Goal: Information Seeking & Learning: Learn about a topic

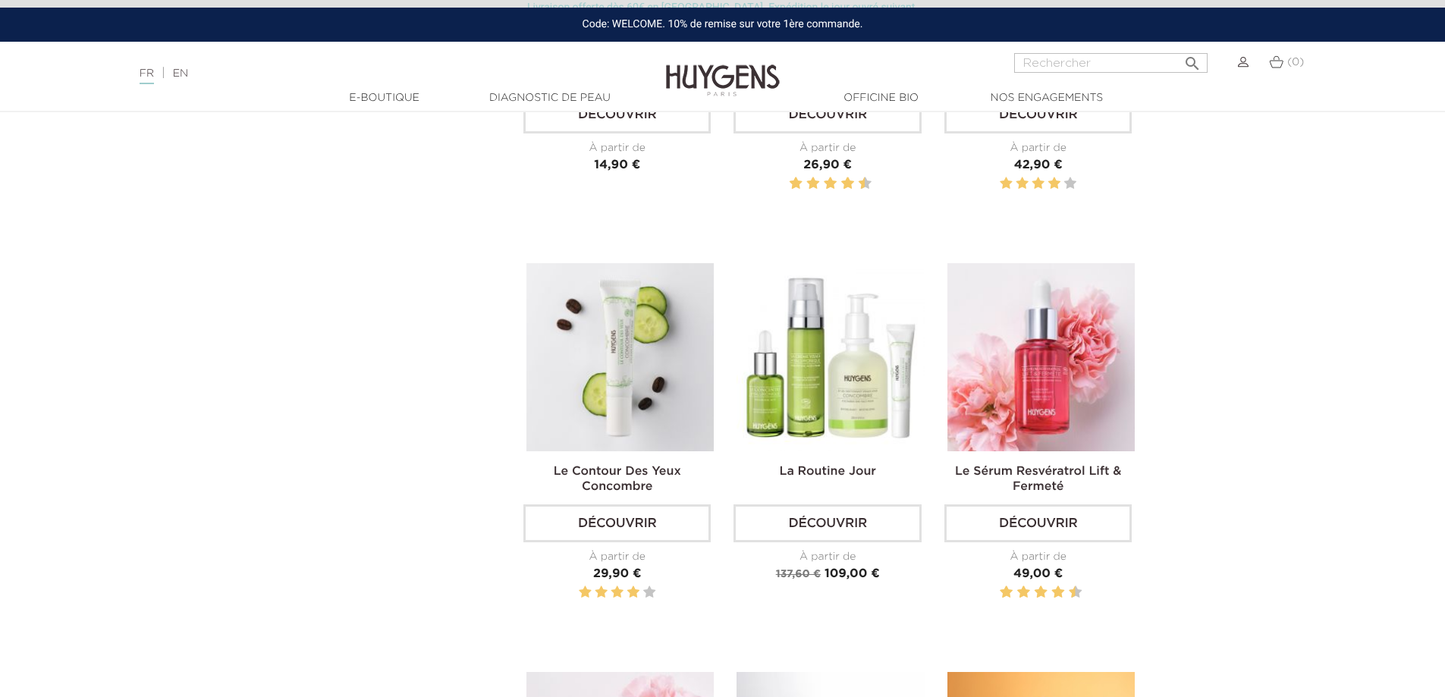
scroll to position [1214, 0]
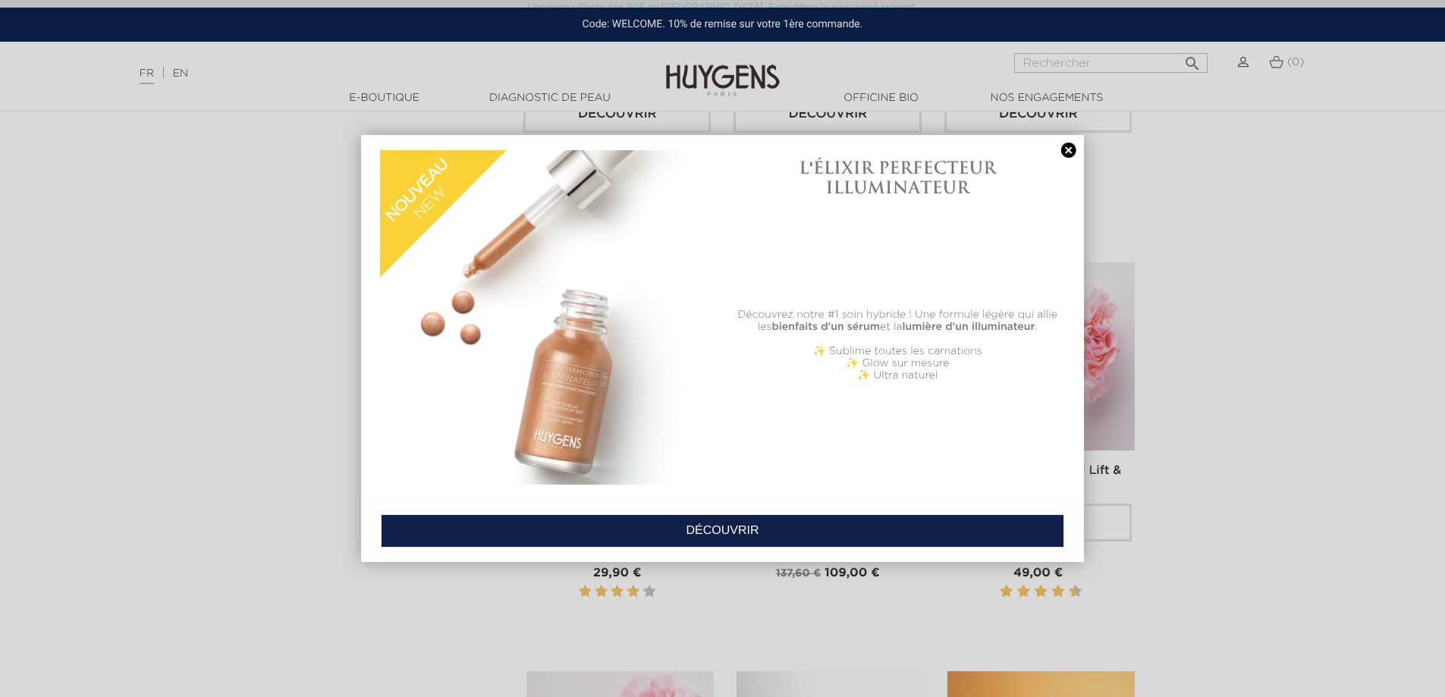
click at [1064, 149] on link at bounding box center [1068, 151] width 21 height 16
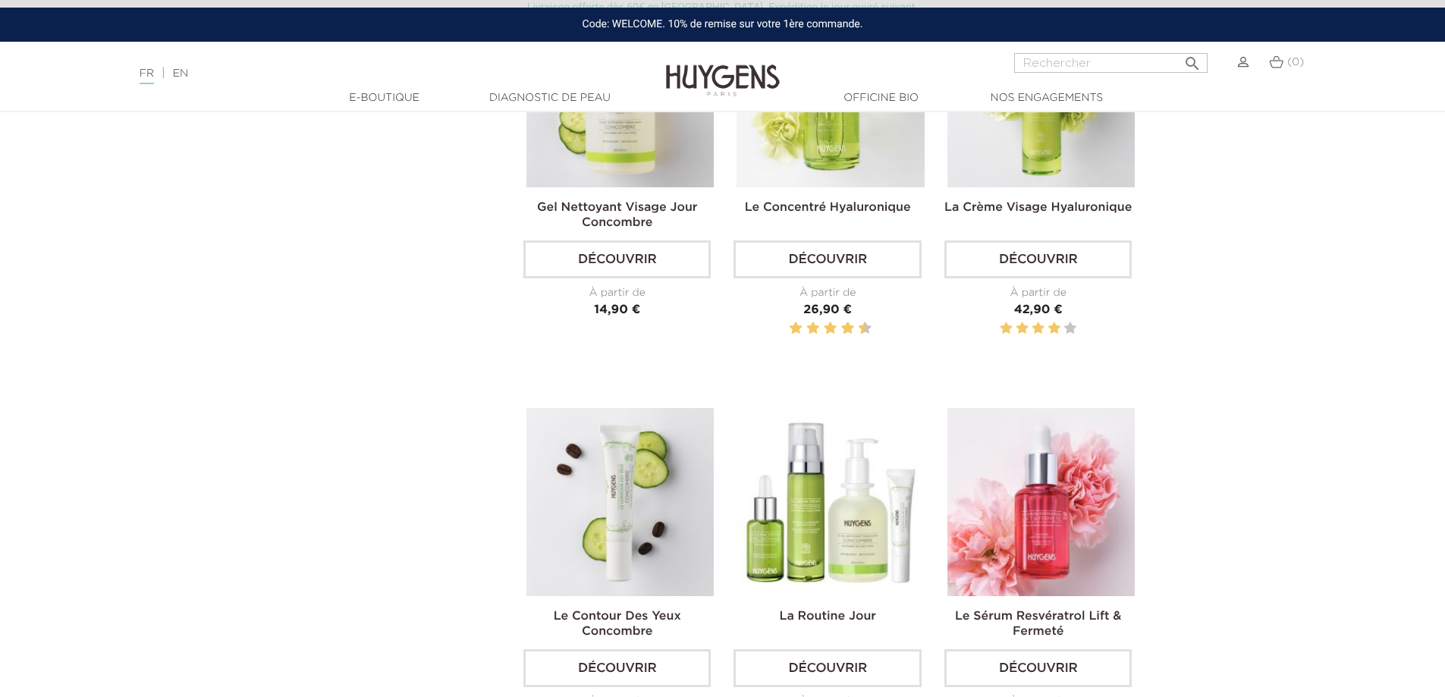
scroll to position [758, 0]
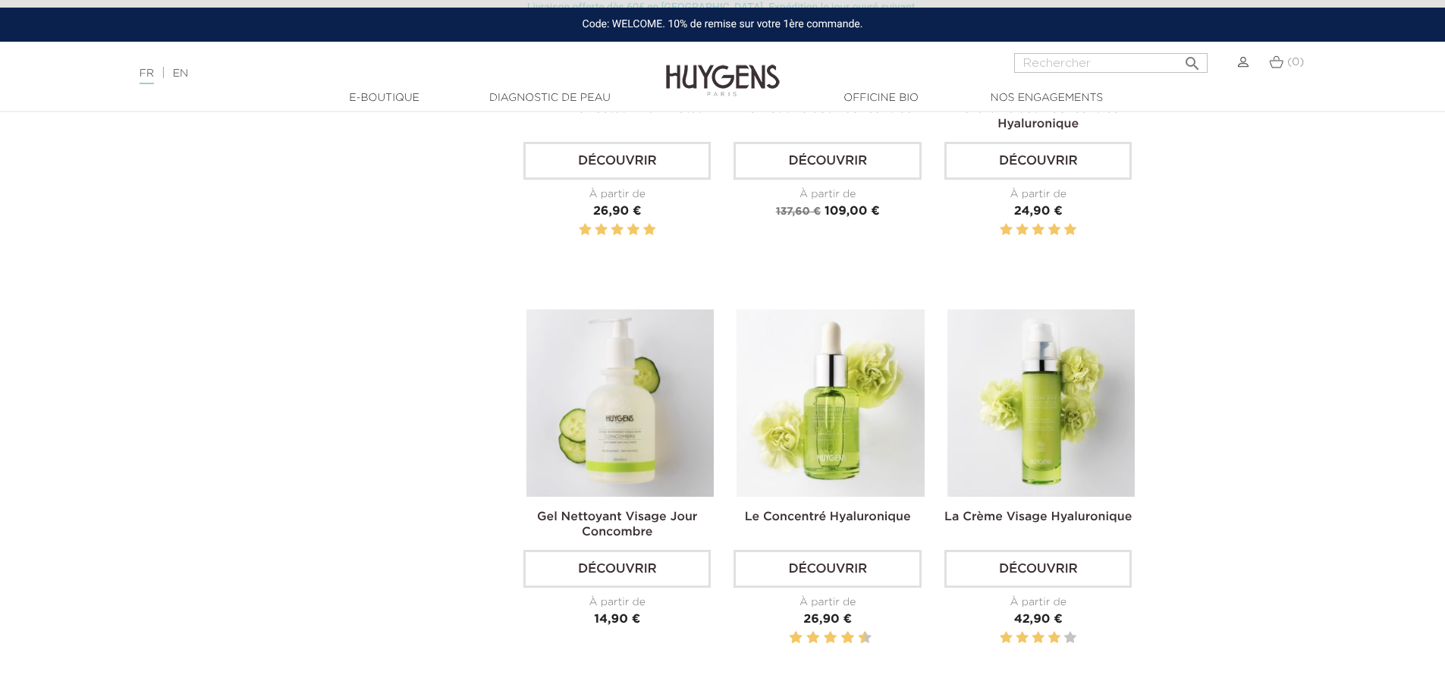
click at [526, 95] on link "Diagnostic de peau" at bounding box center [550, 98] width 152 height 16
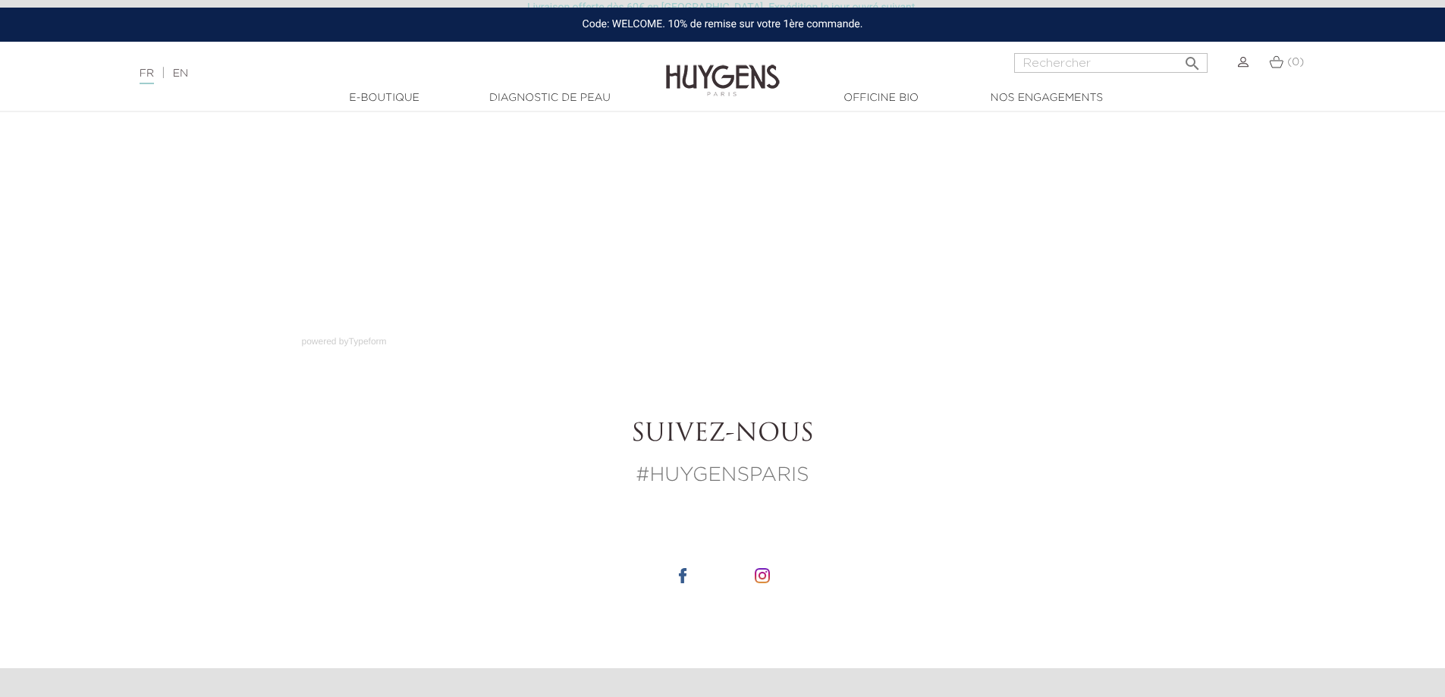
scroll to position [303, 0]
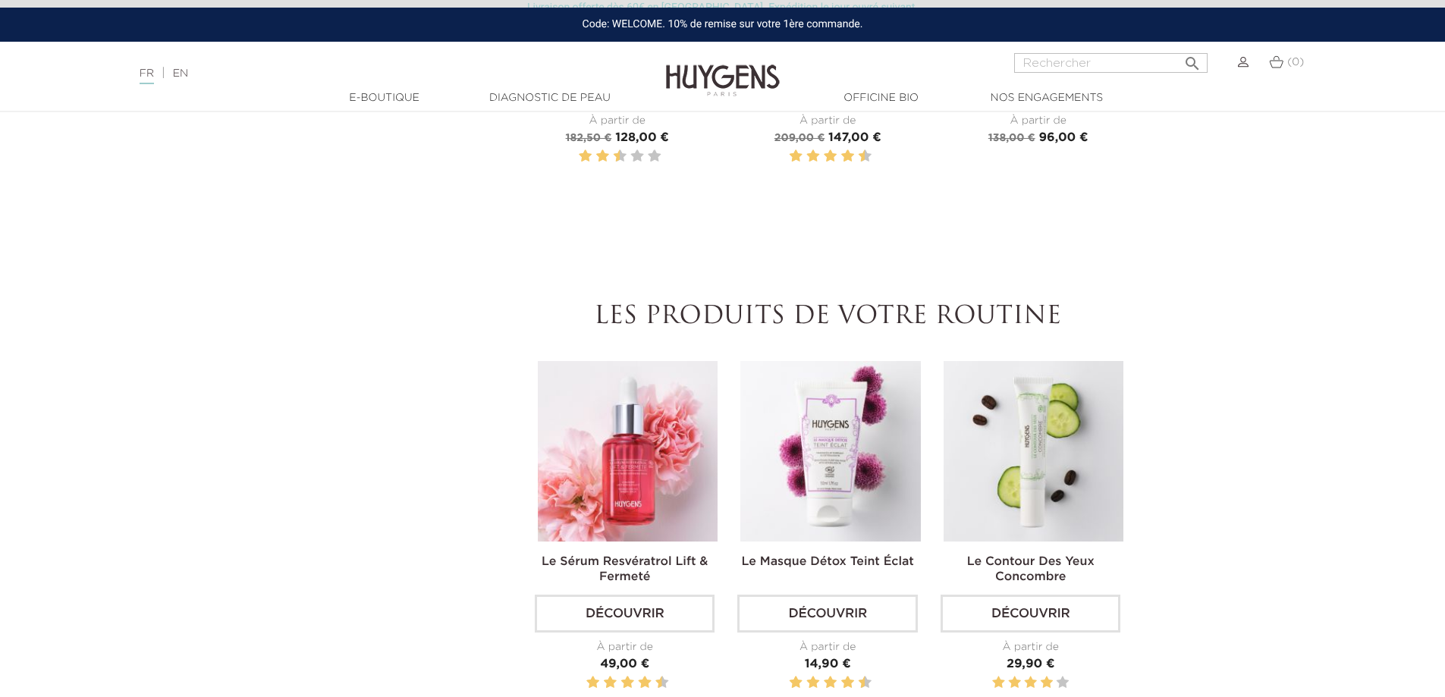
scroll to position [531, 0]
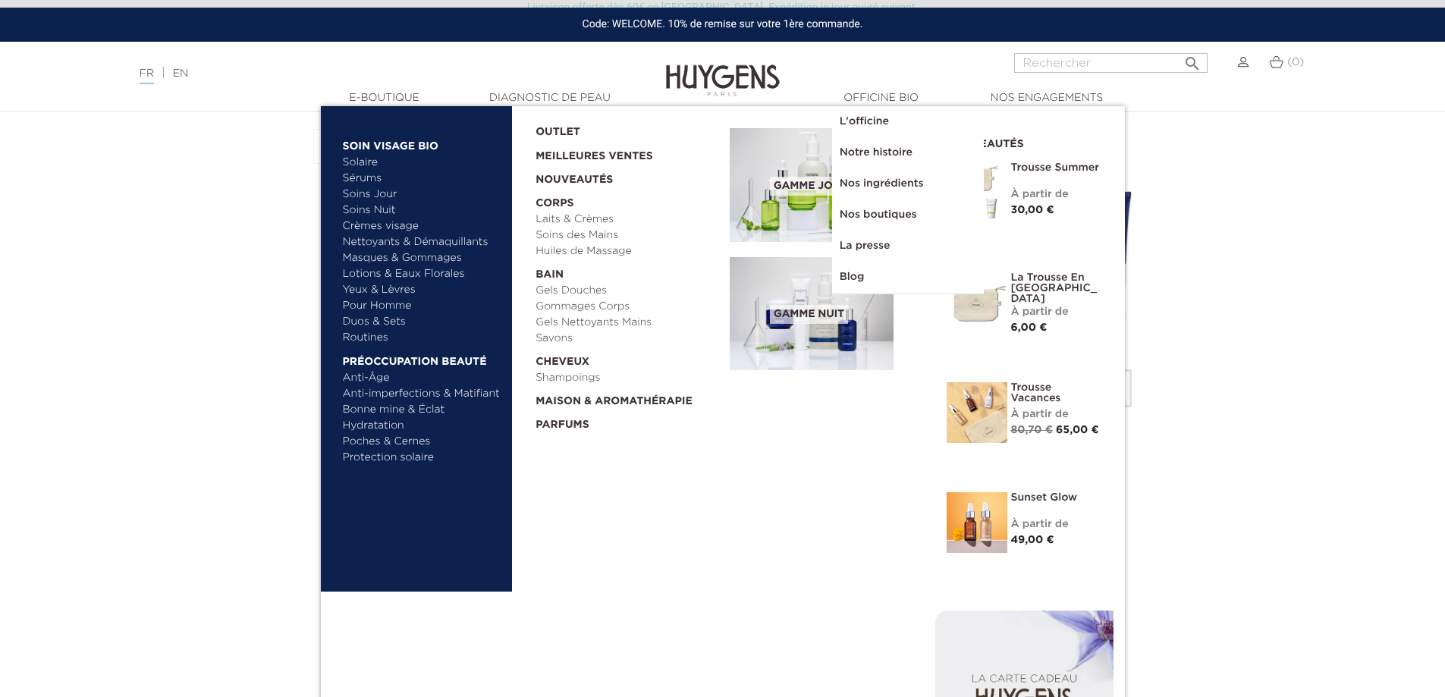
click at [395, 224] on link "Crèmes visage" at bounding box center [422, 226] width 159 height 16
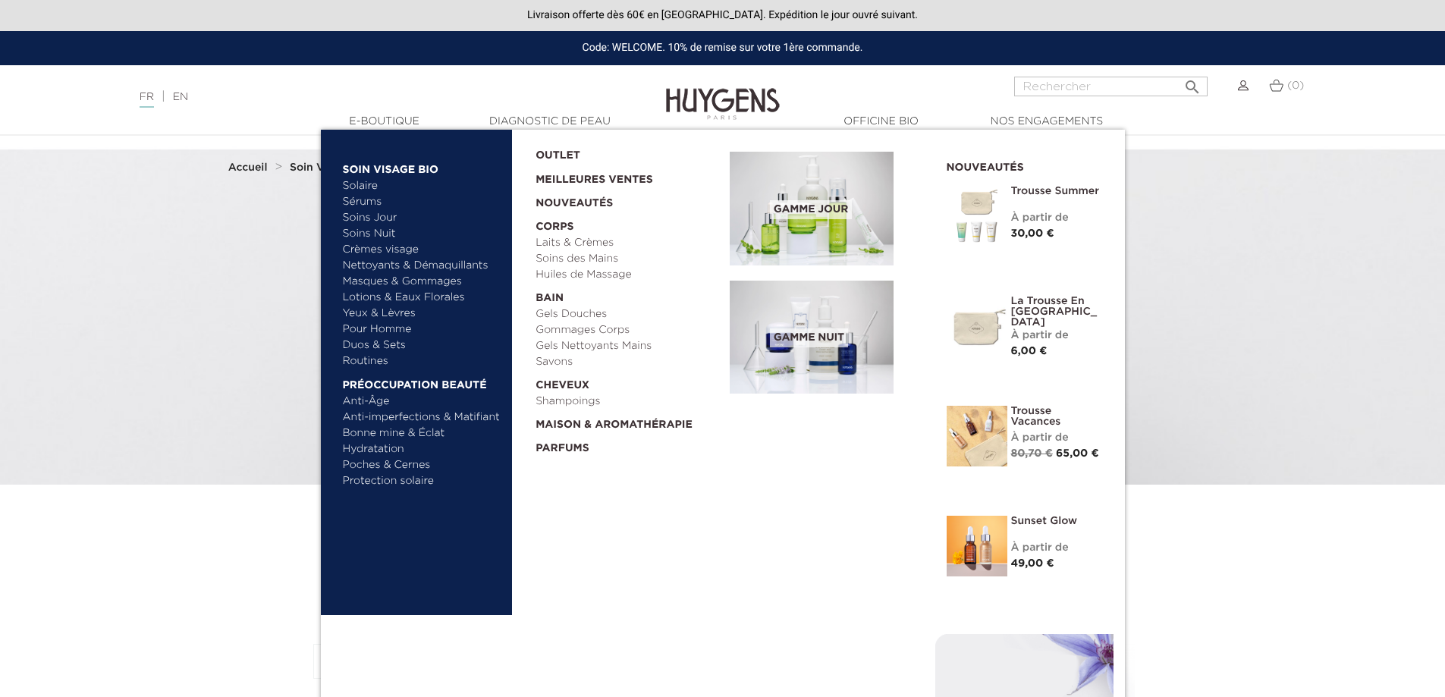
click at [378, 399] on link "Anti-Âge" at bounding box center [422, 402] width 159 height 16
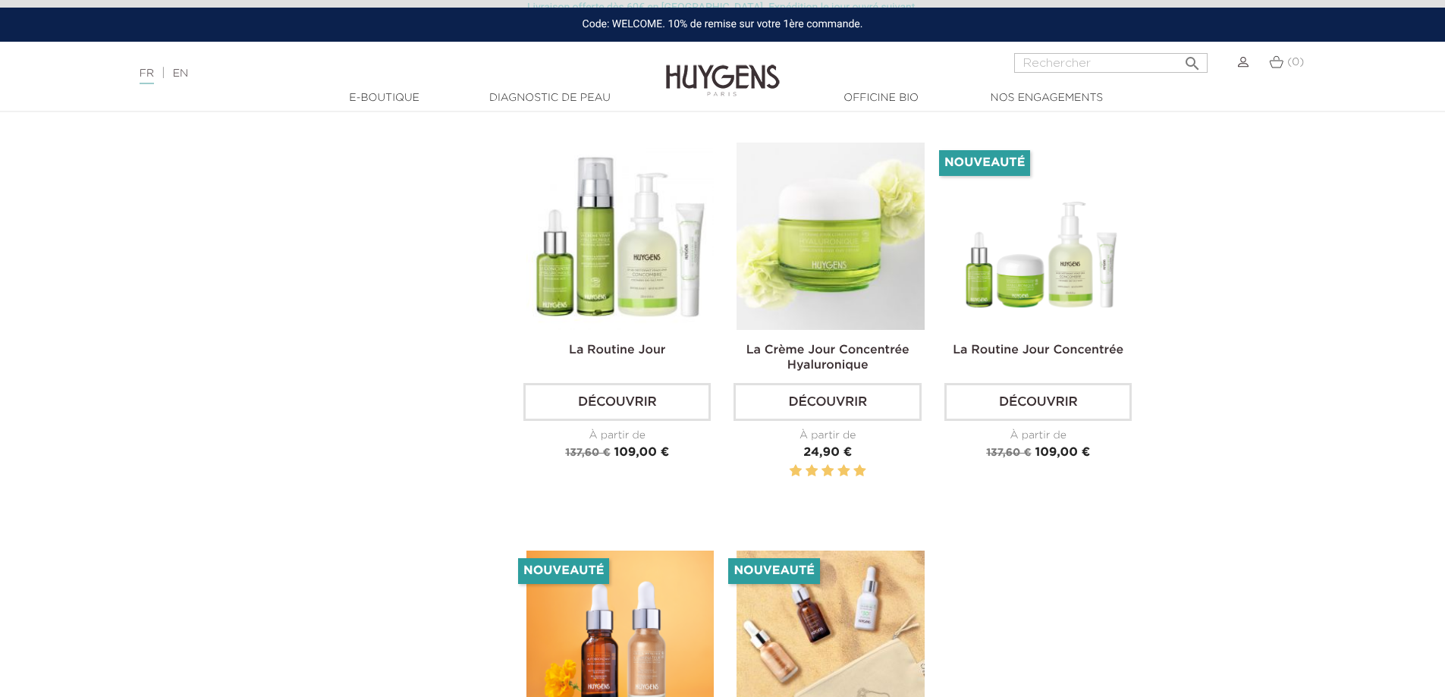
scroll to position [2427, 0]
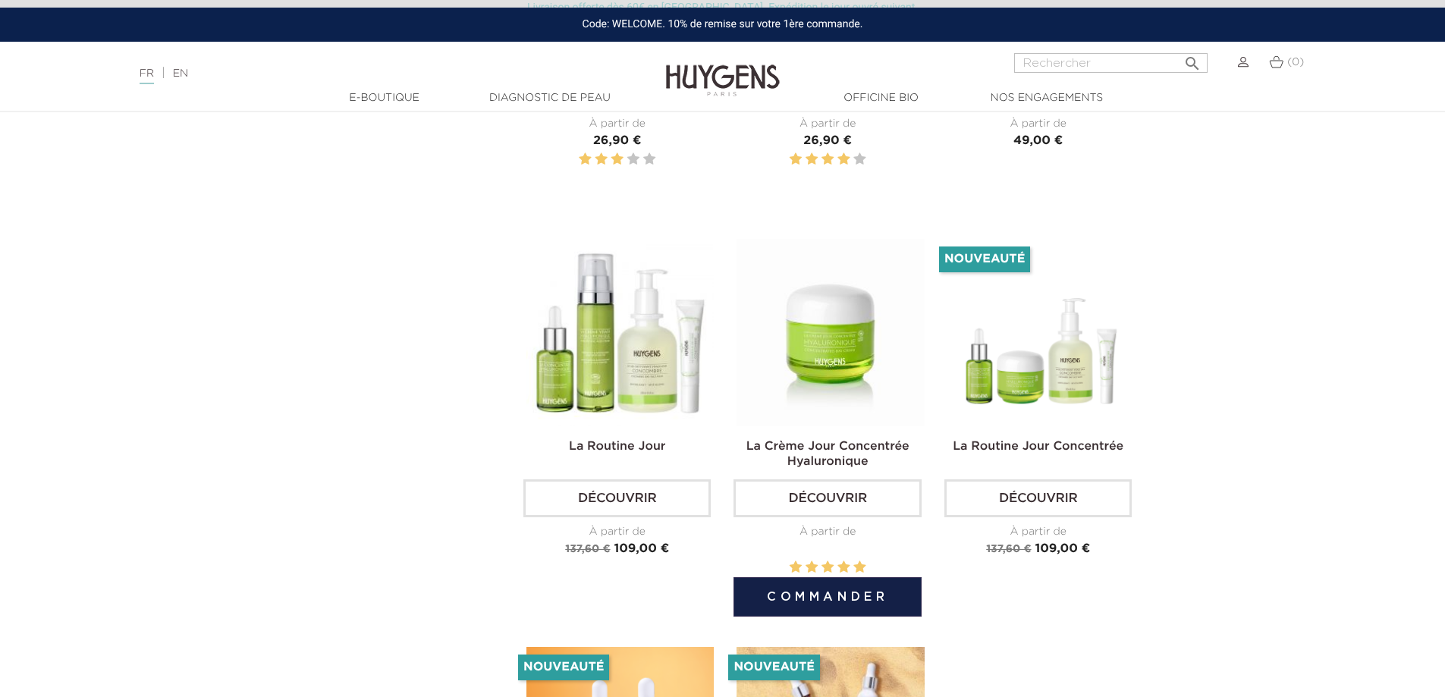
click at [856, 457] on link "La Crème Jour Concentrée Hyaluronique" at bounding box center [827, 454] width 163 height 27
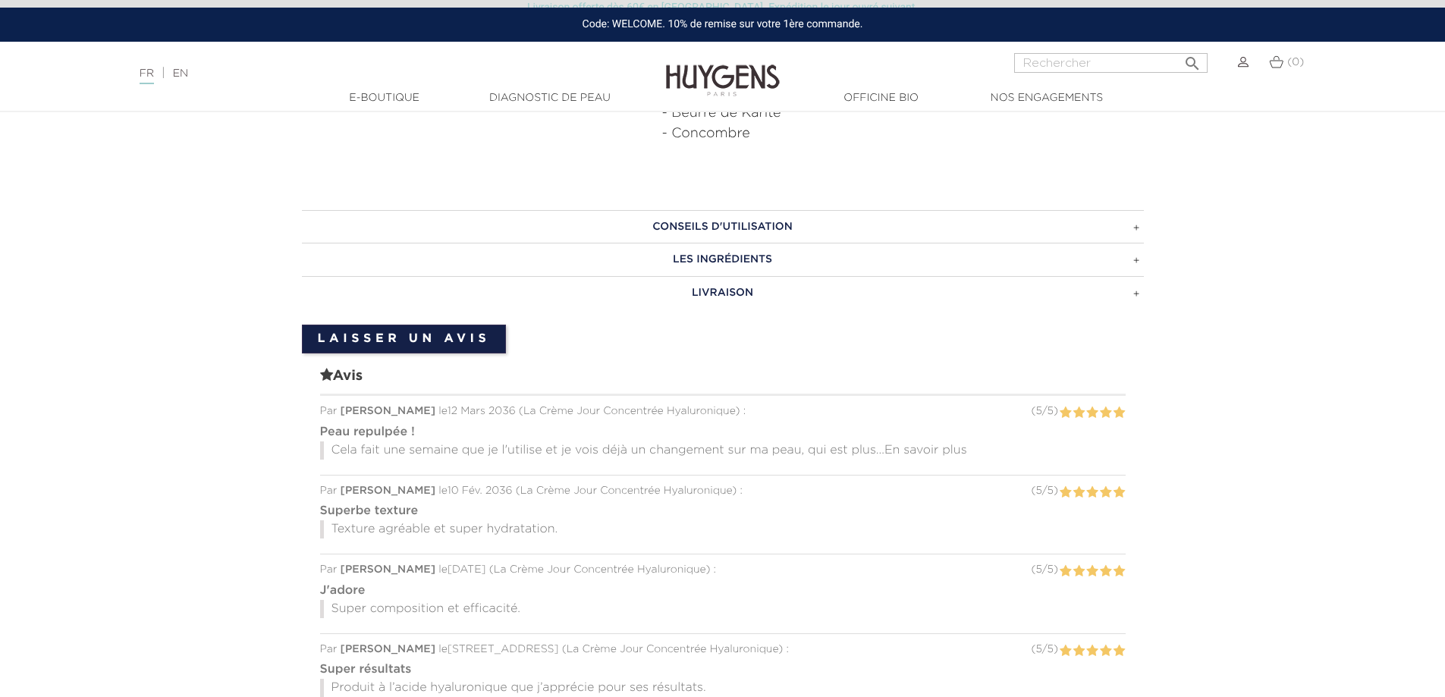
scroll to position [986, 0]
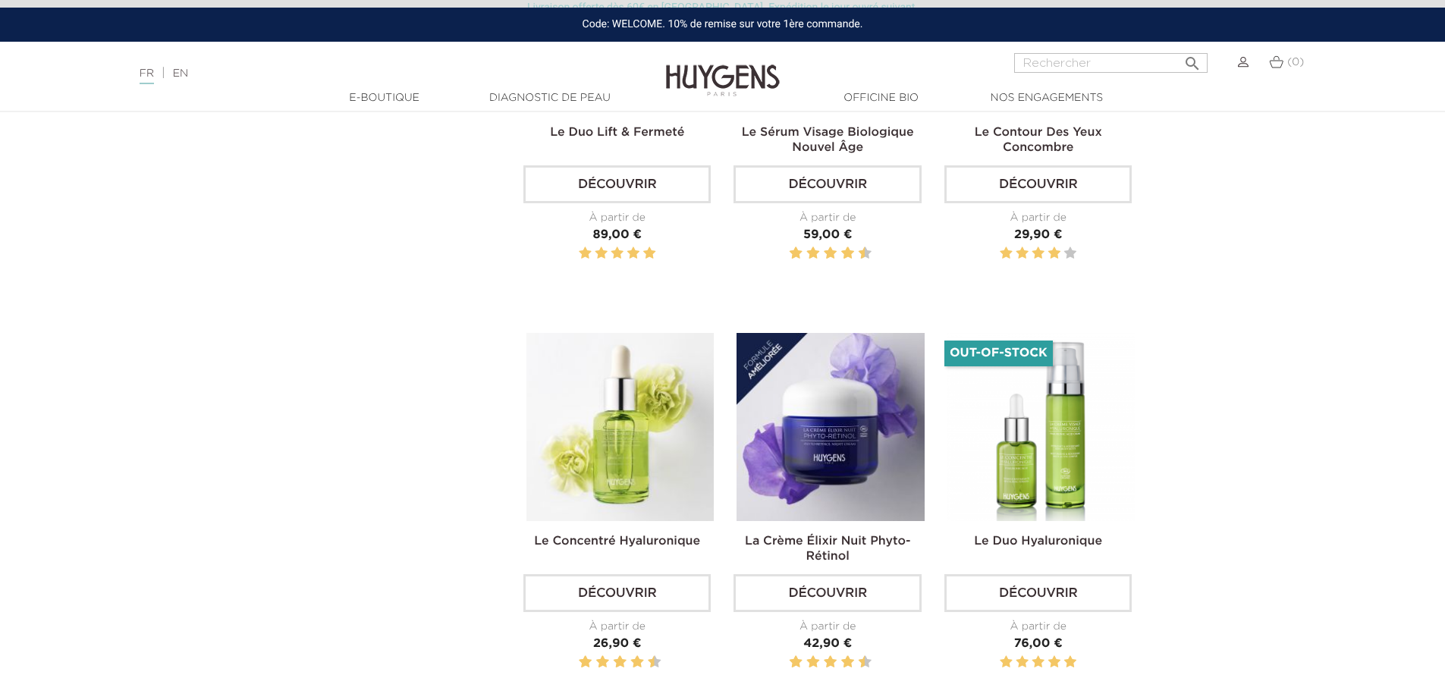
scroll to position [1138, 0]
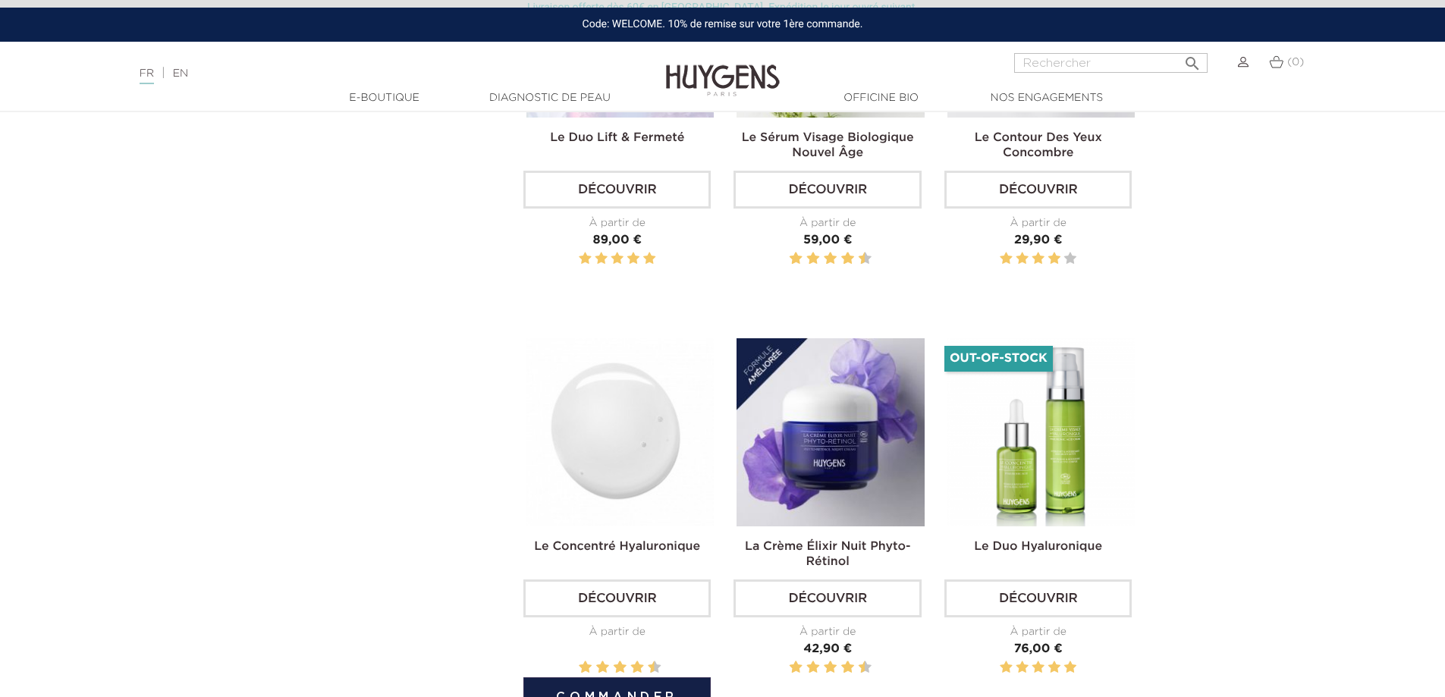
click at [607, 455] on img at bounding box center [619, 431] width 187 height 187
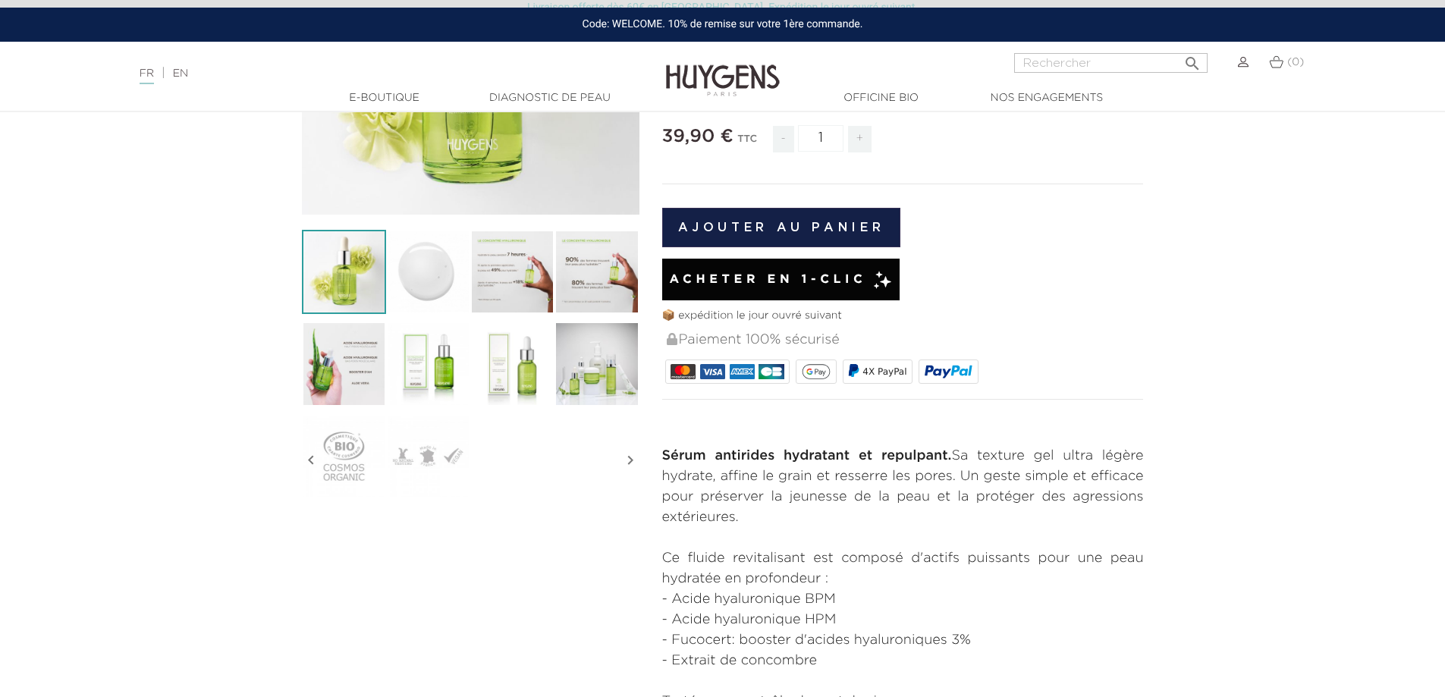
scroll to position [76, 0]
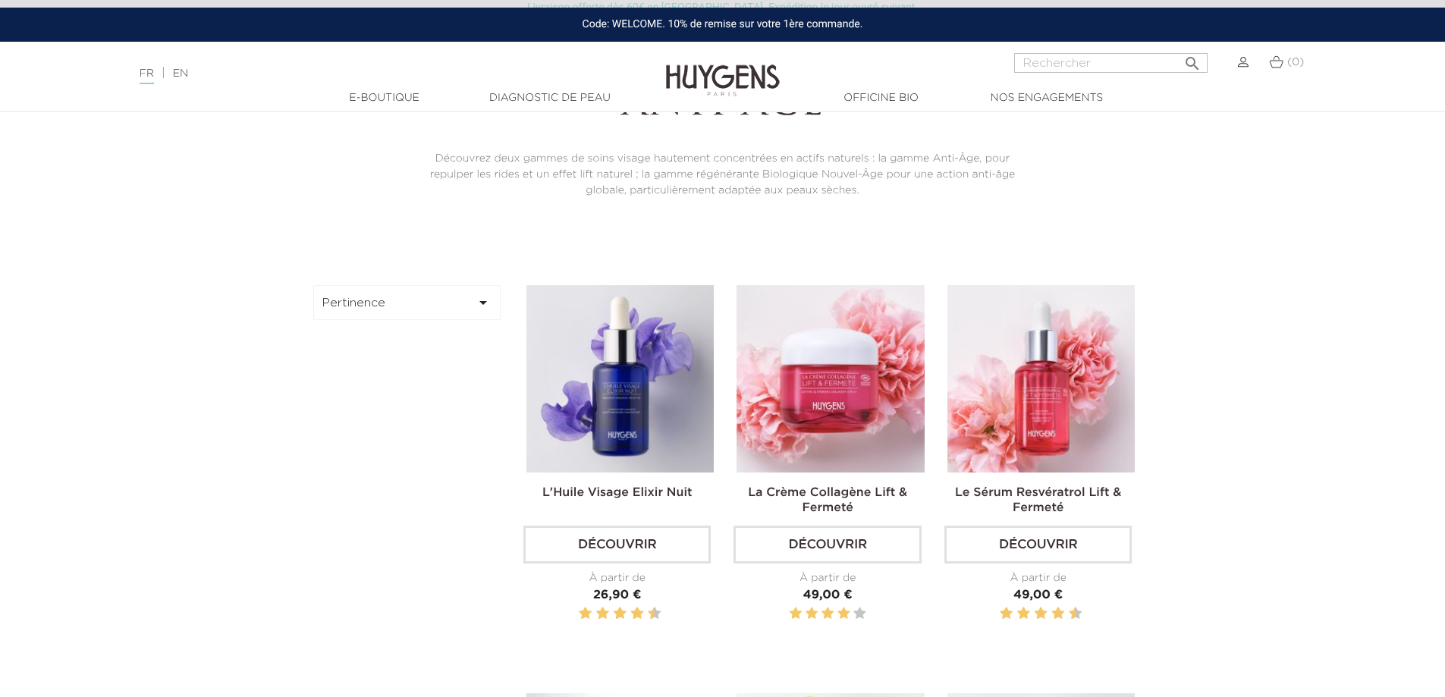
scroll to position [152, 0]
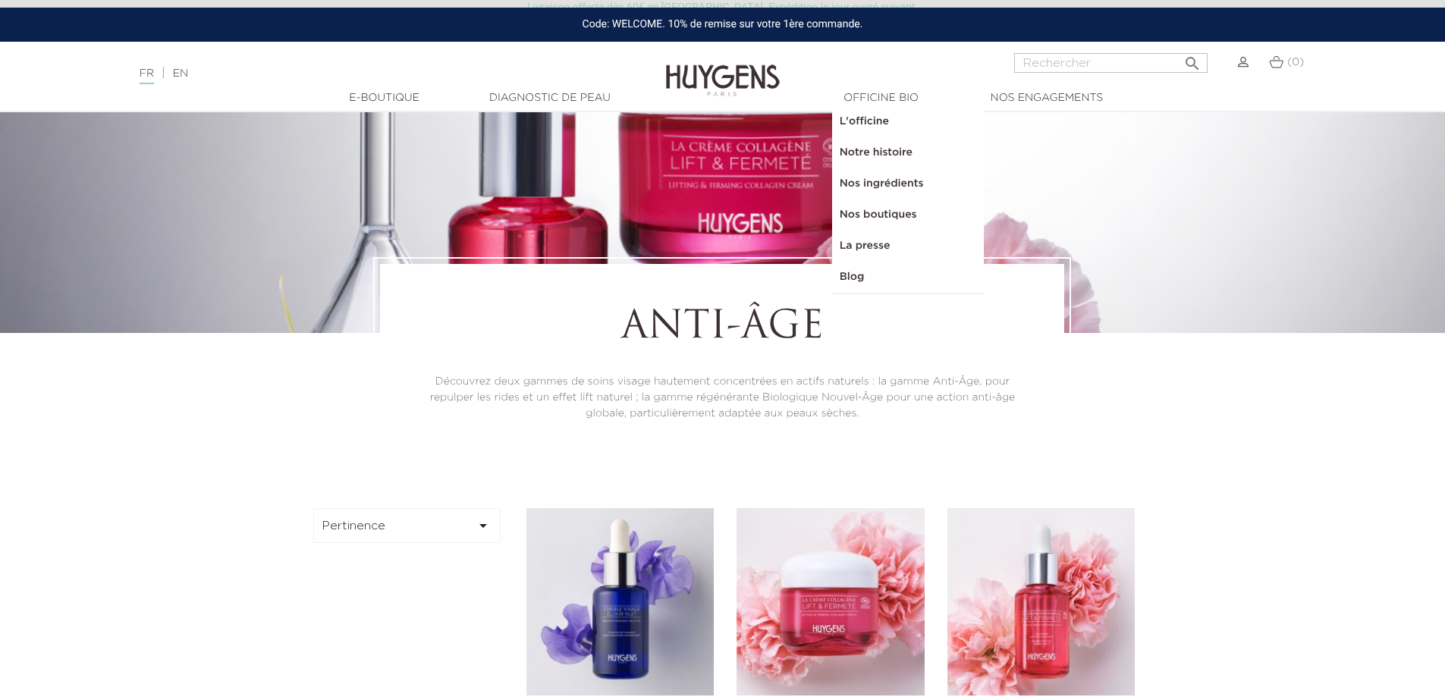
click at [369, 89] on div at bounding box center [722, 89] width 1445 height 1
